Goal: Communication & Community: Answer question/provide support

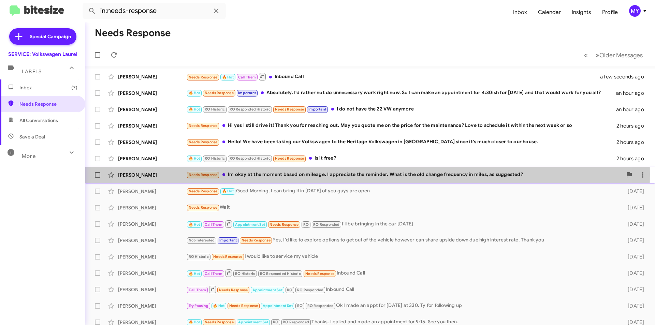
click at [338, 174] on div "Needs Response Im okay at the moment based on mileage. I appreciate the reminde…" at bounding box center [404, 175] width 436 height 8
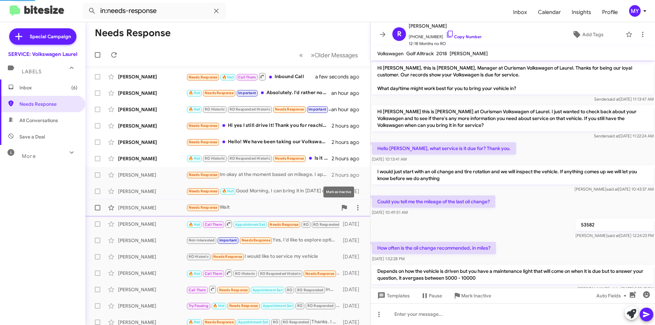
scroll to position [196, 0]
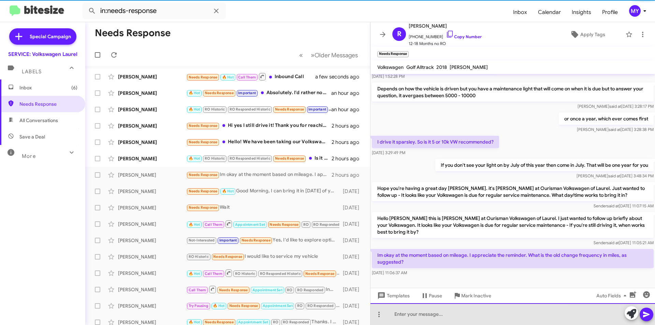
click at [438, 312] on div at bounding box center [513, 314] width 285 height 22
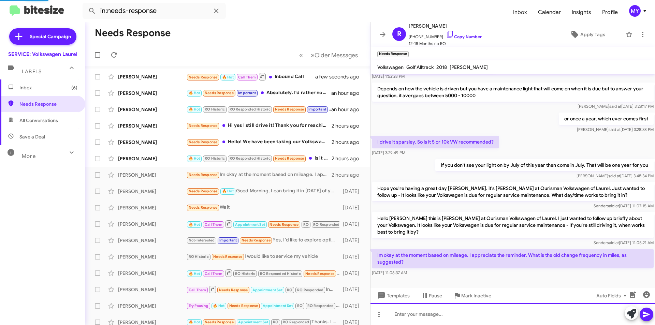
scroll to position [0, 0]
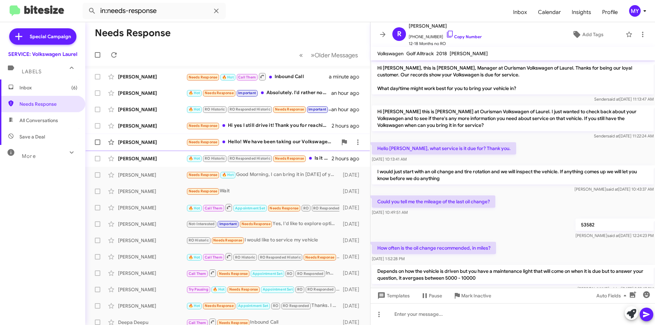
click at [255, 144] on div "Needs Response Hello! We have been taking our Volkswagen to the Heritage Volksw…" at bounding box center [261, 142] width 151 height 8
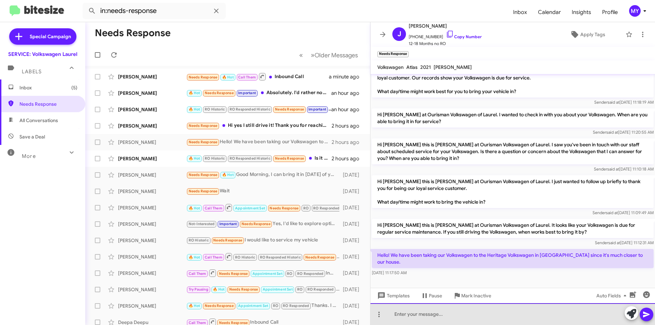
click at [460, 315] on div at bounding box center [513, 314] width 285 height 22
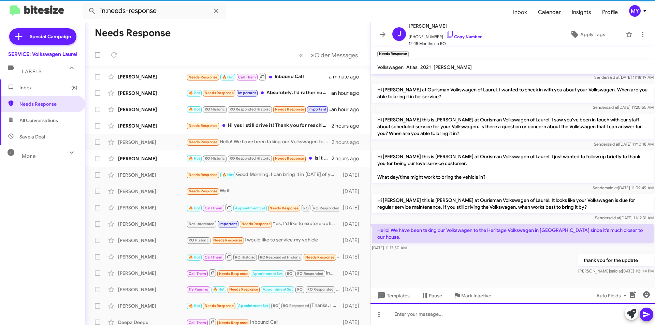
scroll to position [22, 0]
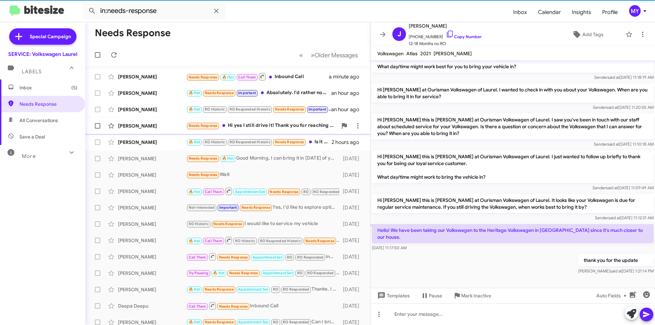
click at [284, 128] on div "Needs Response Hi yes I still drive it! Thank you for reaching out. May you quo…" at bounding box center [261, 126] width 151 height 8
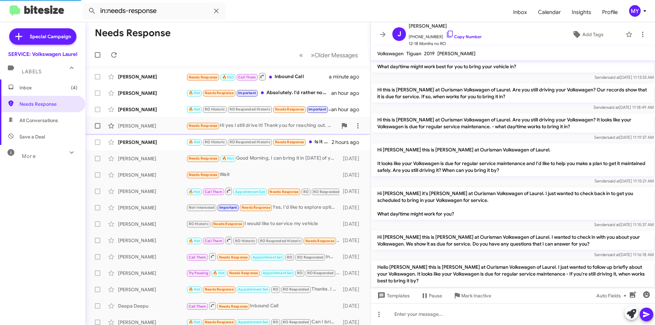
scroll to position [221, 0]
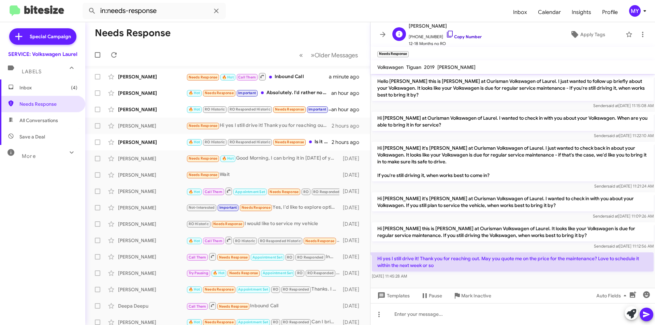
click at [461, 37] on link "Copy Number" at bounding box center [464, 36] width 36 height 5
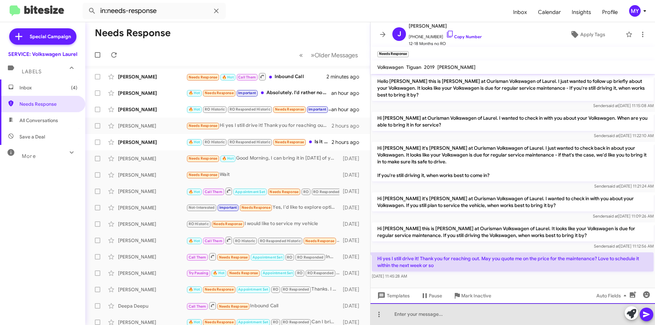
click at [467, 313] on div at bounding box center [513, 314] width 285 height 22
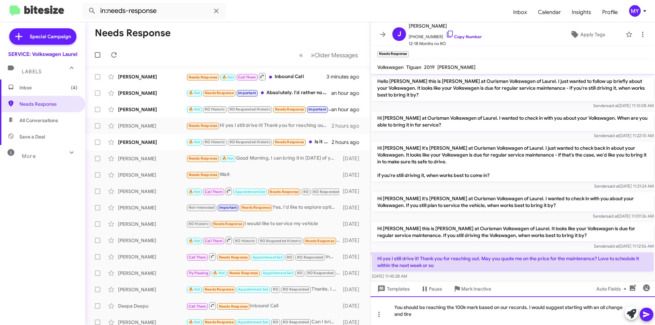
click at [463, 317] on div "You should be reaching the 100k mark based on our records. I would suggest star…" at bounding box center [513, 311] width 285 height 29
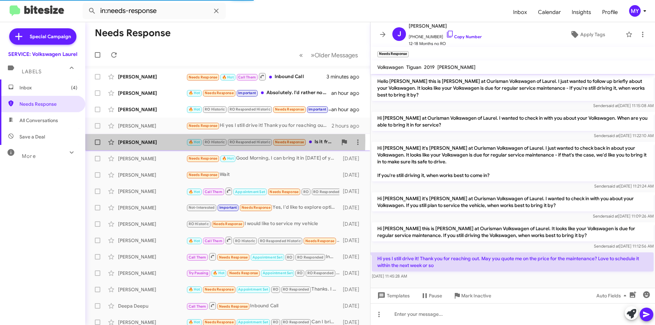
click at [136, 140] on div "[PERSON_NAME]" at bounding box center [152, 142] width 68 height 7
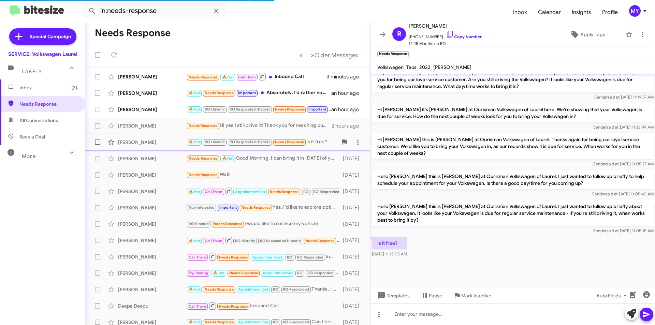
scroll to position [277, 0]
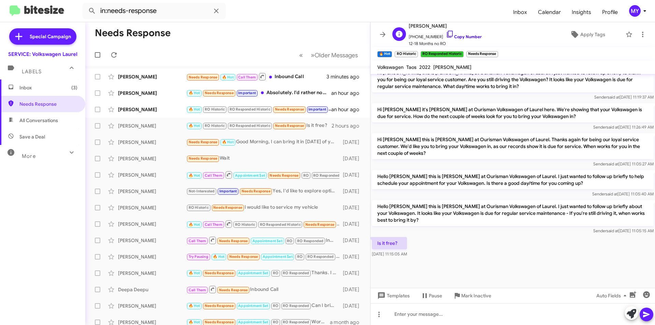
click at [455, 37] on link "Copy Number" at bounding box center [464, 36] width 36 height 5
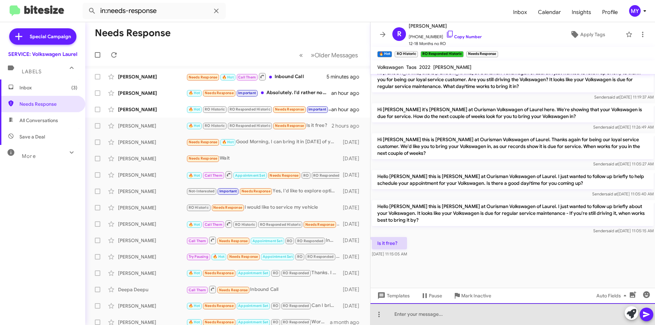
click at [426, 314] on div at bounding box center [513, 314] width 285 height 22
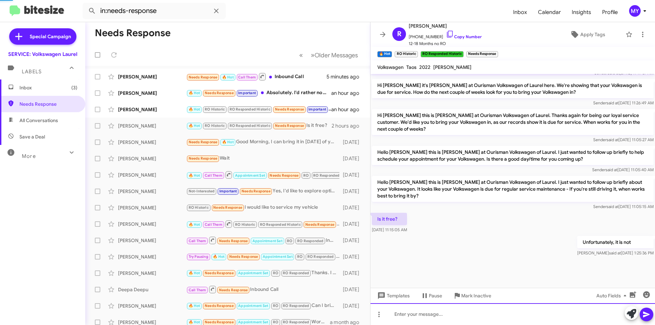
scroll to position [302, 0]
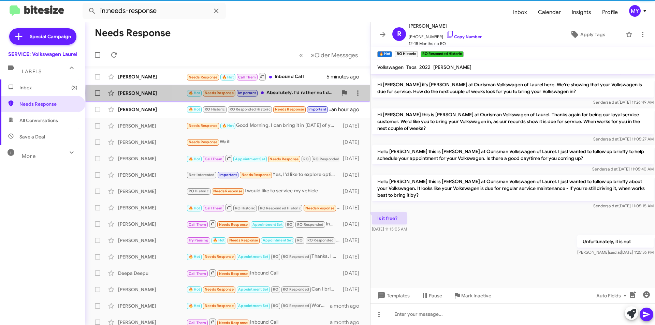
click at [295, 93] on div "🔥 Hot Needs Response Important Absolutely. I'd rather not do unnecessary work r…" at bounding box center [261, 93] width 151 height 8
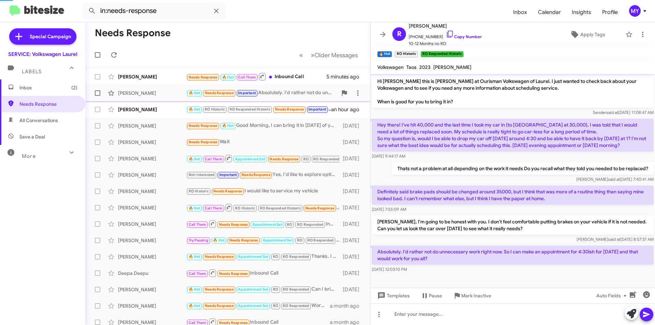
scroll to position [88, 0]
click at [457, 36] on link "Copy Number" at bounding box center [464, 36] width 36 height 5
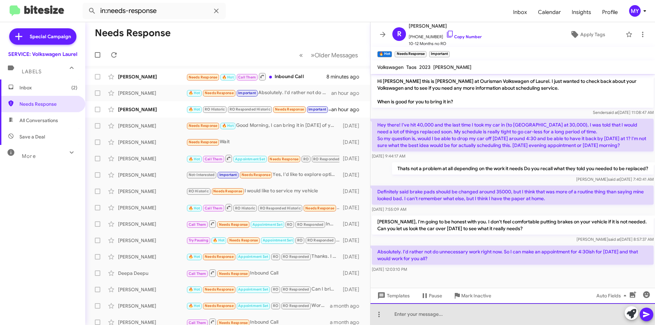
click at [463, 312] on div at bounding box center [513, 314] width 285 height 22
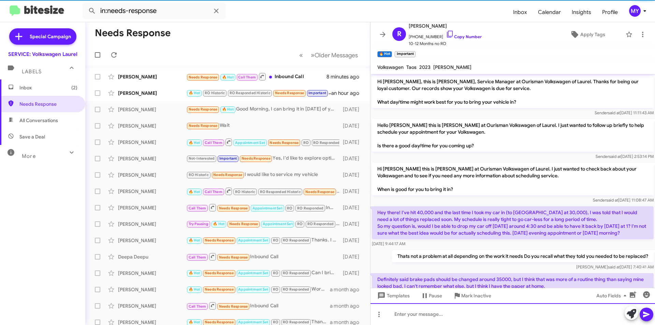
scroll to position [113, 0]
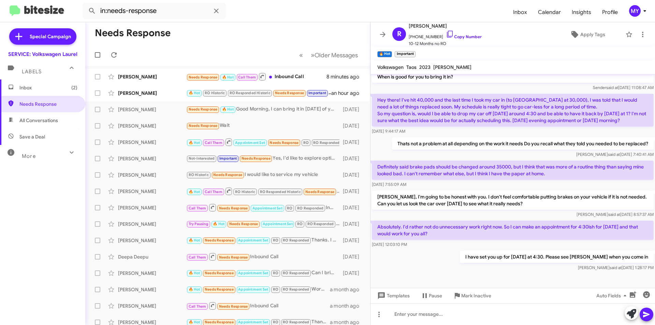
click at [51, 255] on div "Inbox (2) Needs Response All Conversations Save a Deal More Important 🔥 Hot App…" at bounding box center [42, 177] width 85 height 195
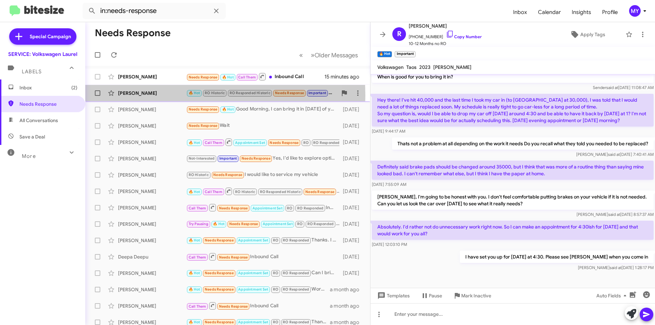
click at [137, 96] on div "[PERSON_NAME]" at bounding box center [152, 93] width 68 height 7
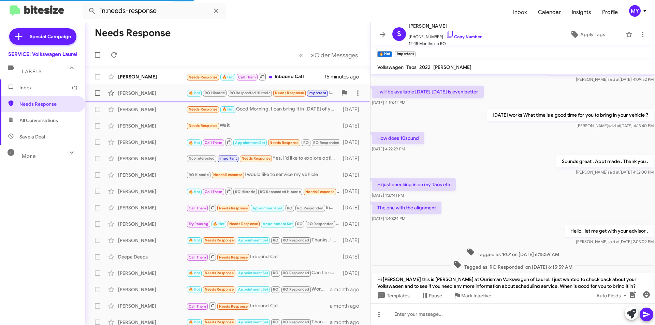
scroll to position [266, 0]
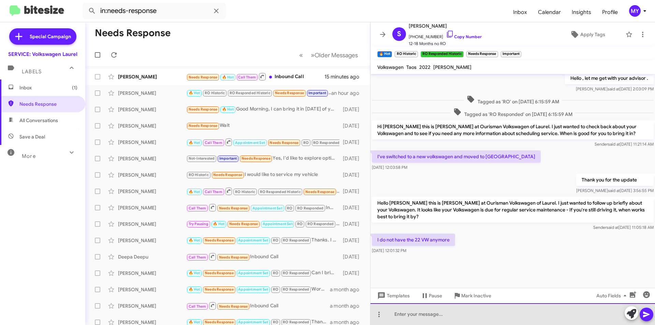
click at [420, 321] on div at bounding box center [513, 314] width 285 height 22
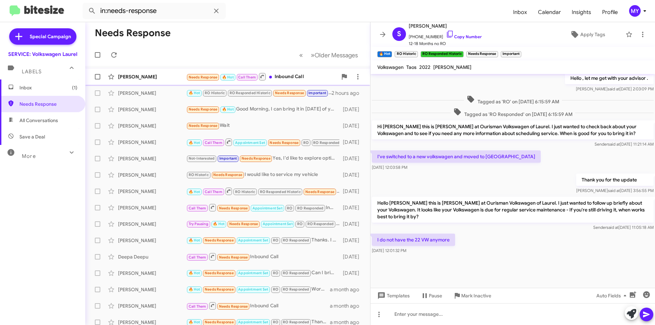
click at [150, 74] on div "[PERSON_NAME]" at bounding box center [152, 76] width 68 height 7
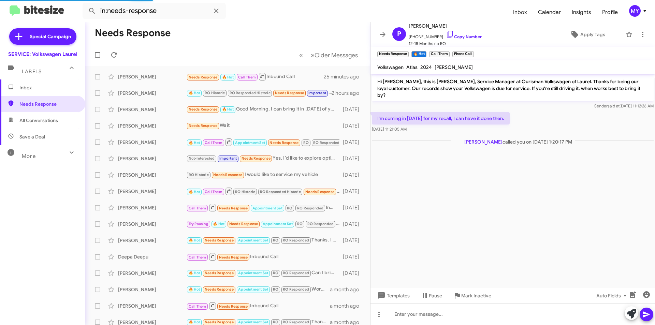
click at [454, 205] on cdk-virtual-scroll-viewport "Hi [PERSON_NAME], this is [PERSON_NAME], Service Manager at Ourisman Volkswagen…" at bounding box center [513, 181] width 285 height 214
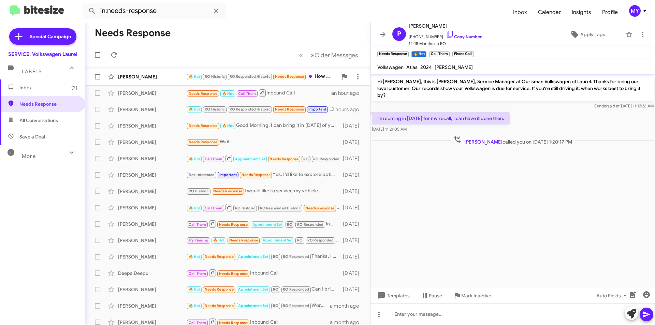
click at [136, 77] on div "[PERSON_NAME]" at bounding box center [152, 76] width 68 height 7
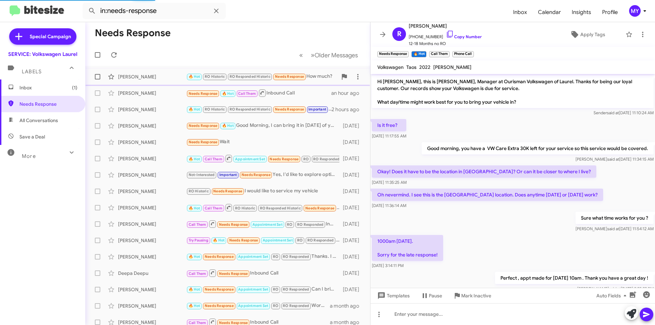
scroll to position [327, 0]
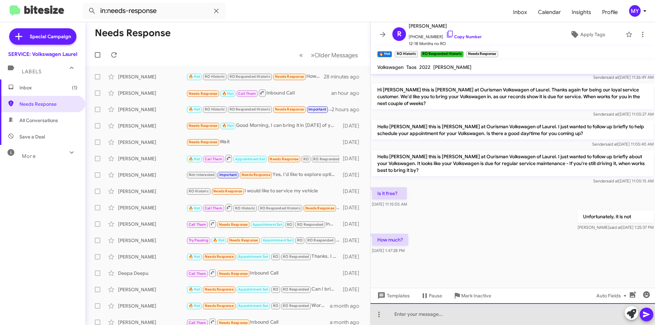
click at [431, 313] on div at bounding box center [513, 314] width 285 height 22
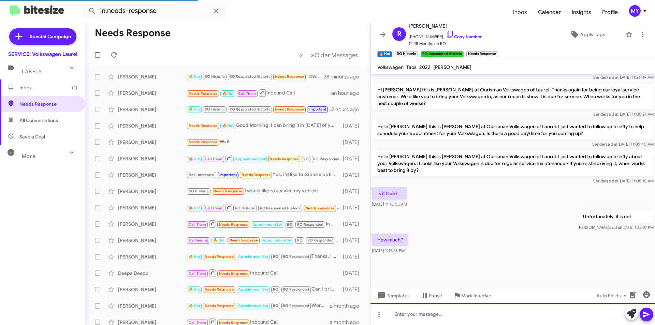
scroll to position [0, 0]
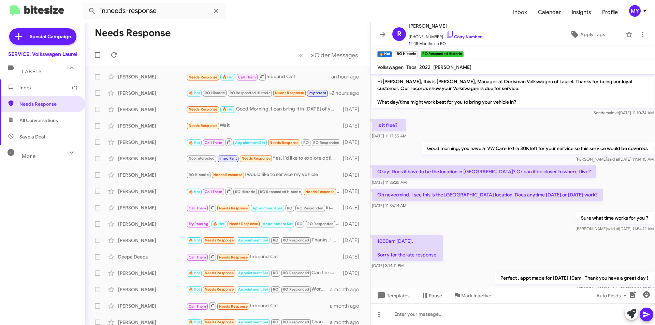
click at [29, 86] on span "Inbox (1)" at bounding box center [48, 87] width 58 height 7
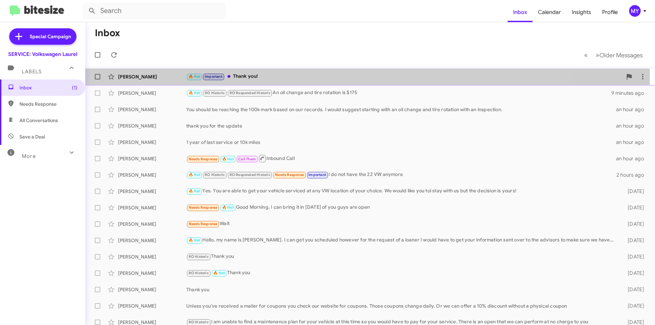
click at [266, 78] on div "🔥 Hot Important Thank you!" at bounding box center [404, 77] width 436 height 8
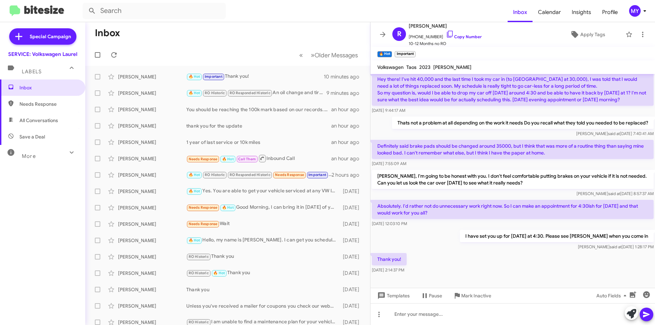
scroll to position [138, 0]
